Goal: Task Accomplishment & Management: Manage account settings

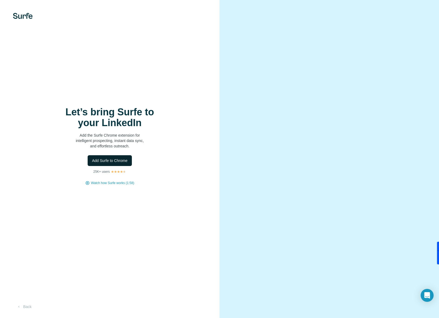
click at [121, 162] on span "Add Surfe to Chrome" at bounding box center [110, 160] width 36 height 5
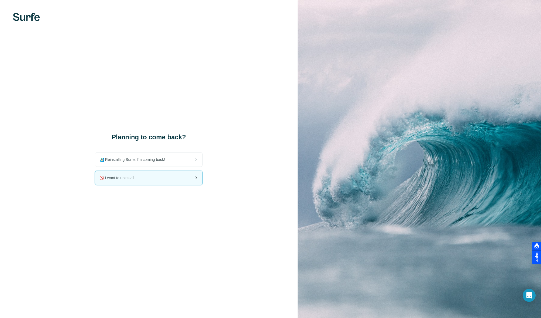
click at [156, 180] on div "🚫 I want to uninstall" at bounding box center [148, 178] width 107 height 14
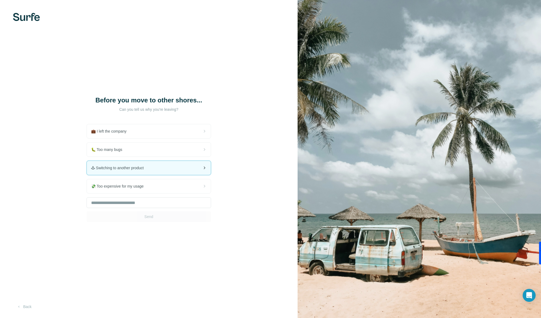
click at [146, 171] on span "🕹 Switching to another product" at bounding box center [119, 167] width 57 height 5
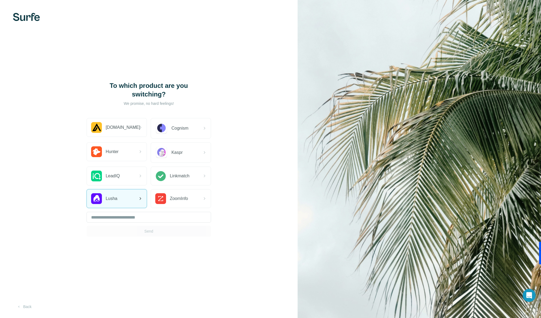
click at [128, 201] on div "Lusha" at bounding box center [117, 199] width 60 height 18
